Goal: Navigation & Orientation: Find specific page/section

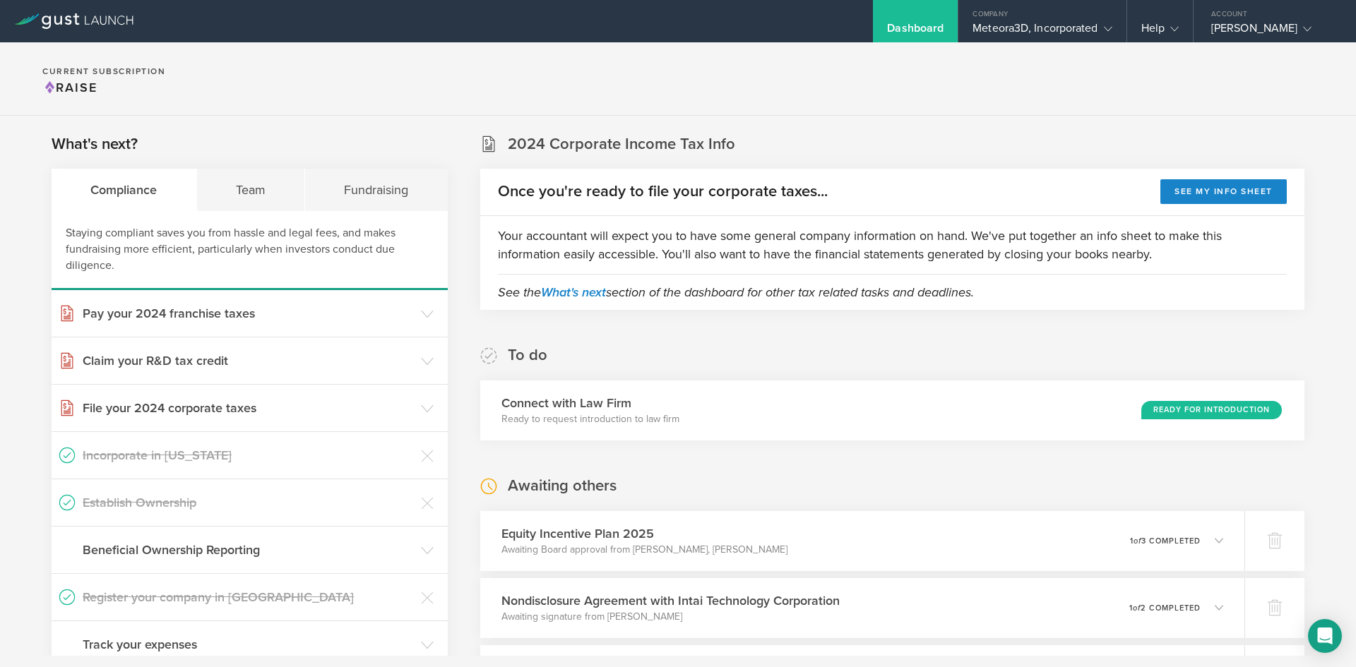
scroll to position [335, 0]
click at [1011, 33] on div "Meteora3D, Incorporated" at bounding box center [1041, 31] width 139 height 21
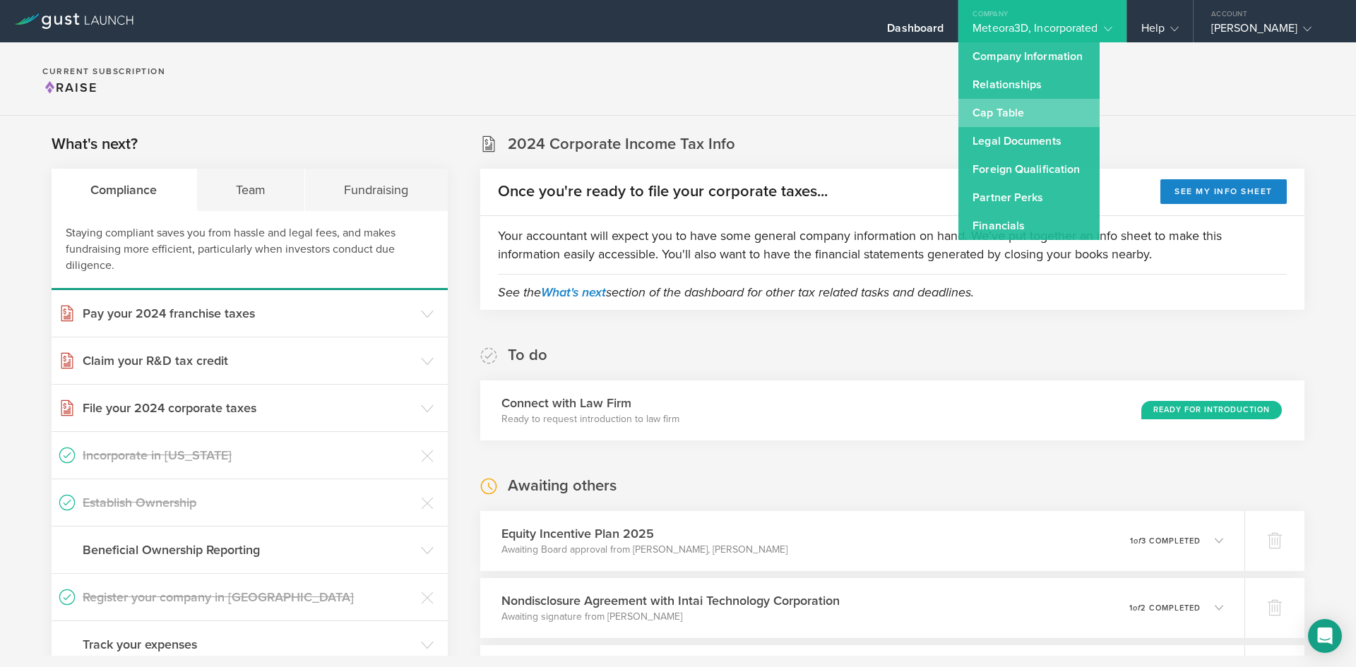
click at [999, 109] on link "Cap Table" at bounding box center [1028, 113] width 141 height 28
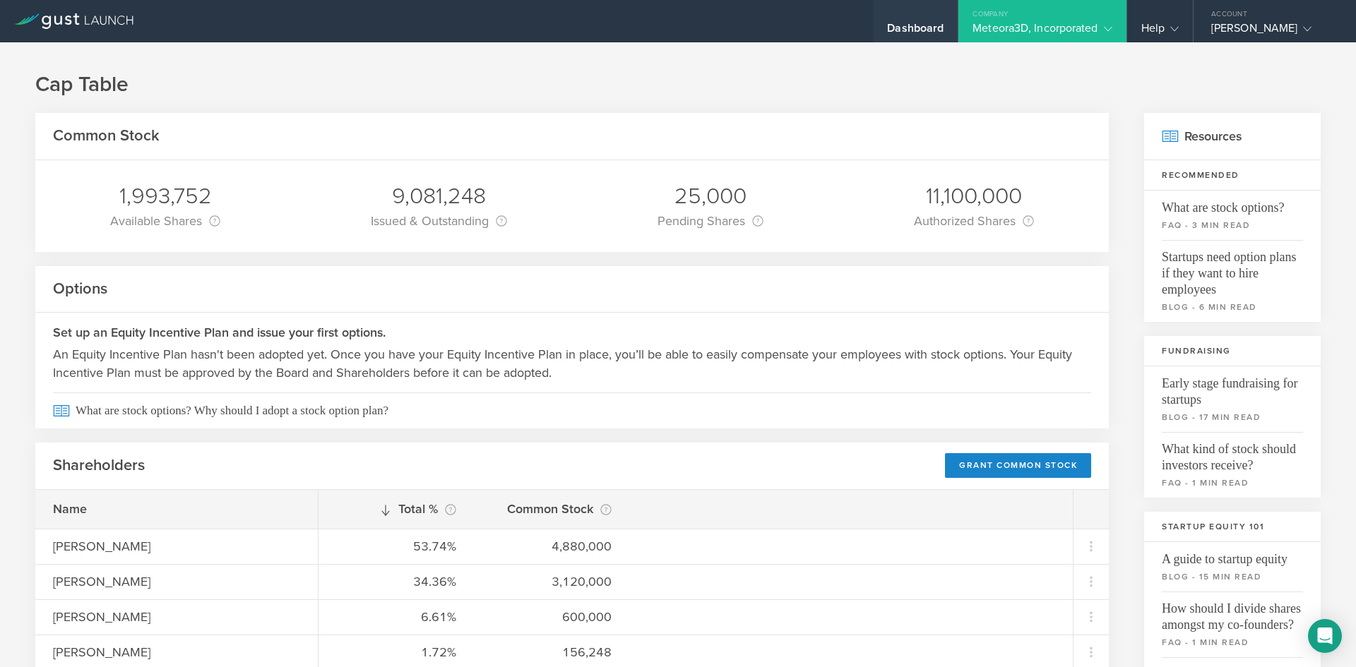
click at [926, 32] on div "Dashboard" at bounding box center [915, 31] width 56 height 21
